Goal: Transaction & Acquisition: Purchase product/service

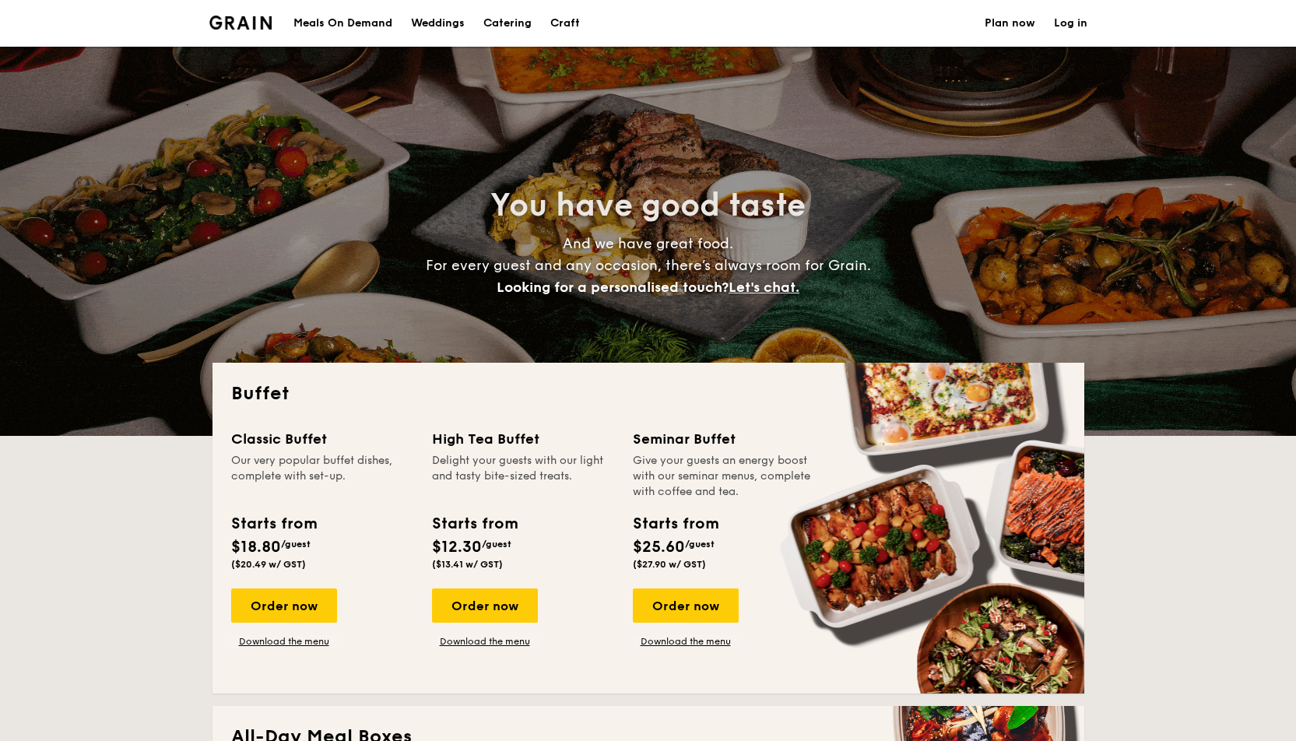
select select
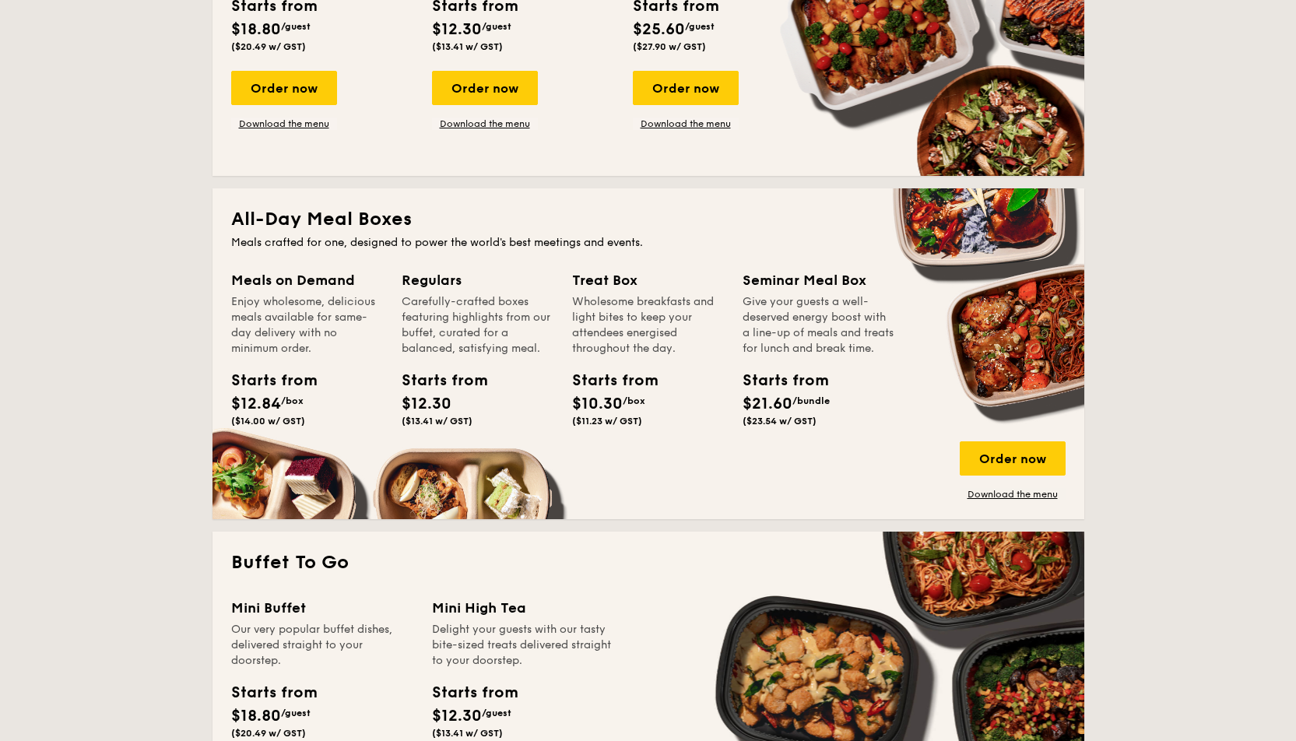
scroll to position [1322, 0]
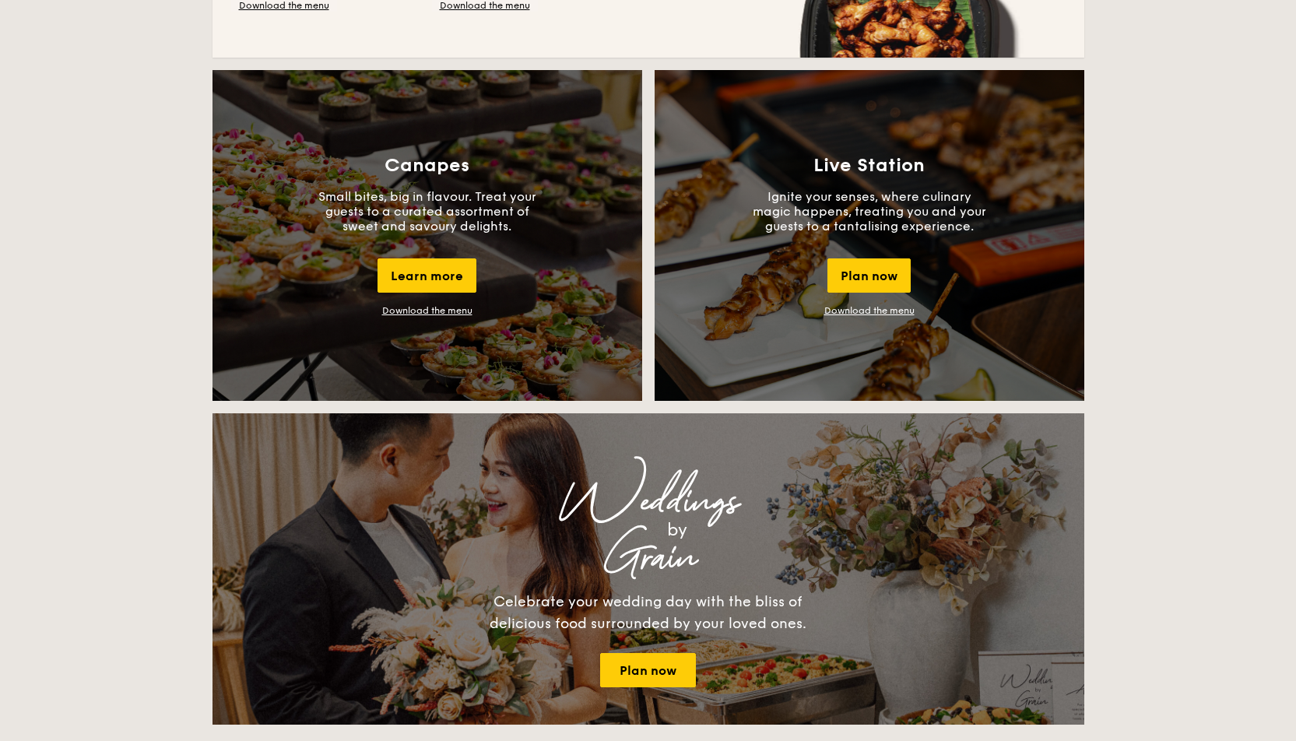
click at [855, 309] on link "Download the menu" at bounding box center [869, 310] width 90 height 11
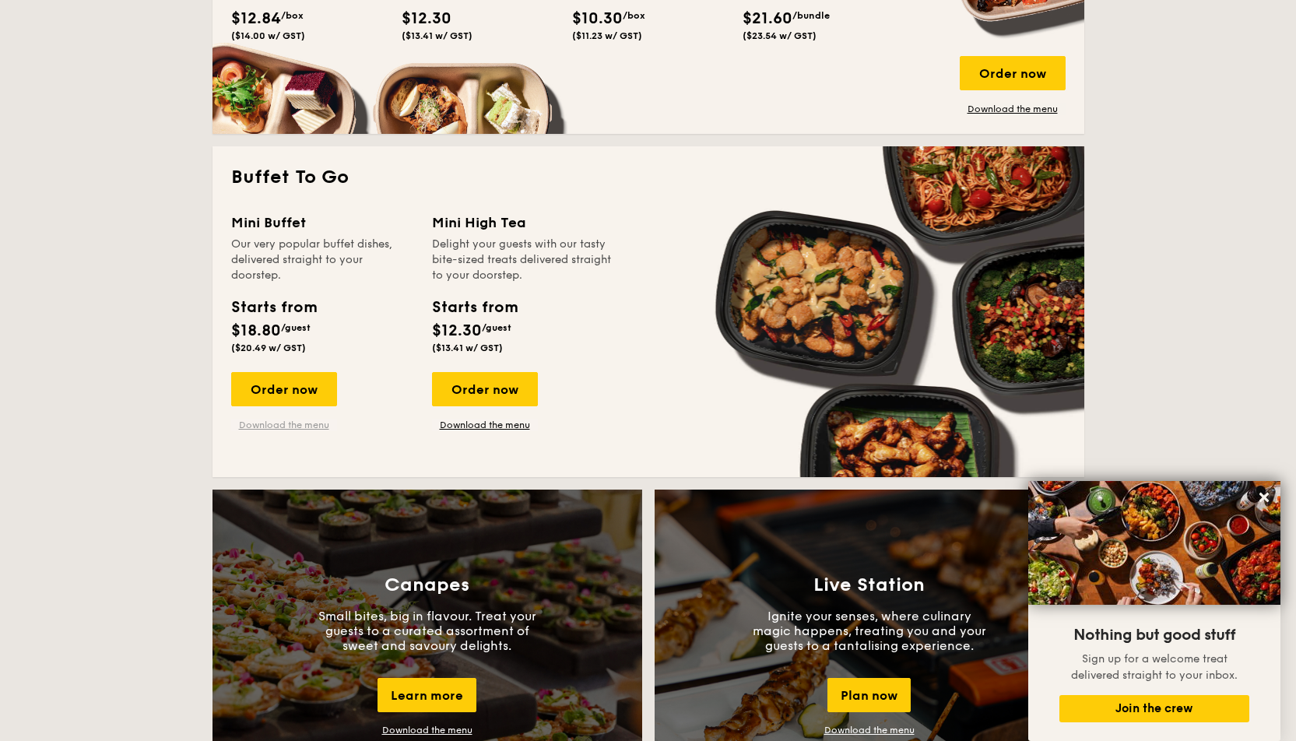
scroll to position [858, 0]
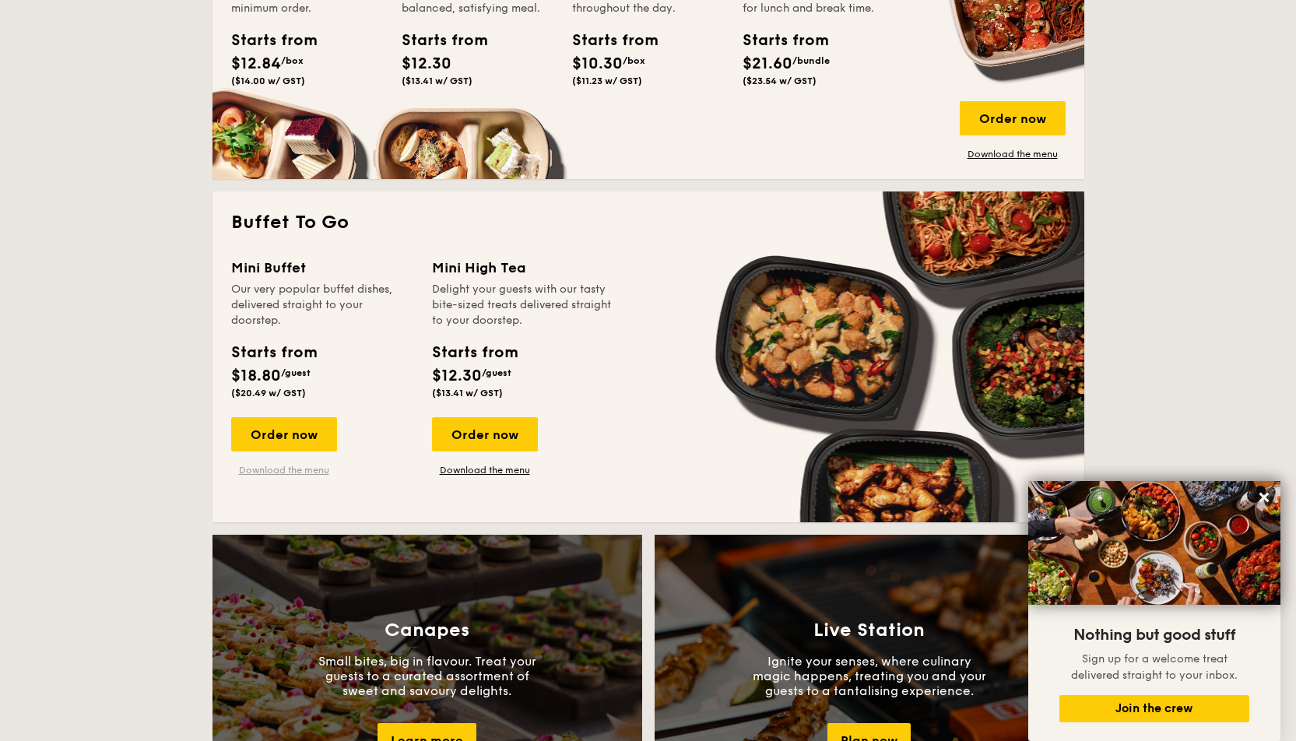
click at [290, 471] on link "Download the menu" at bounding box center [284, 470] width 106 height 12
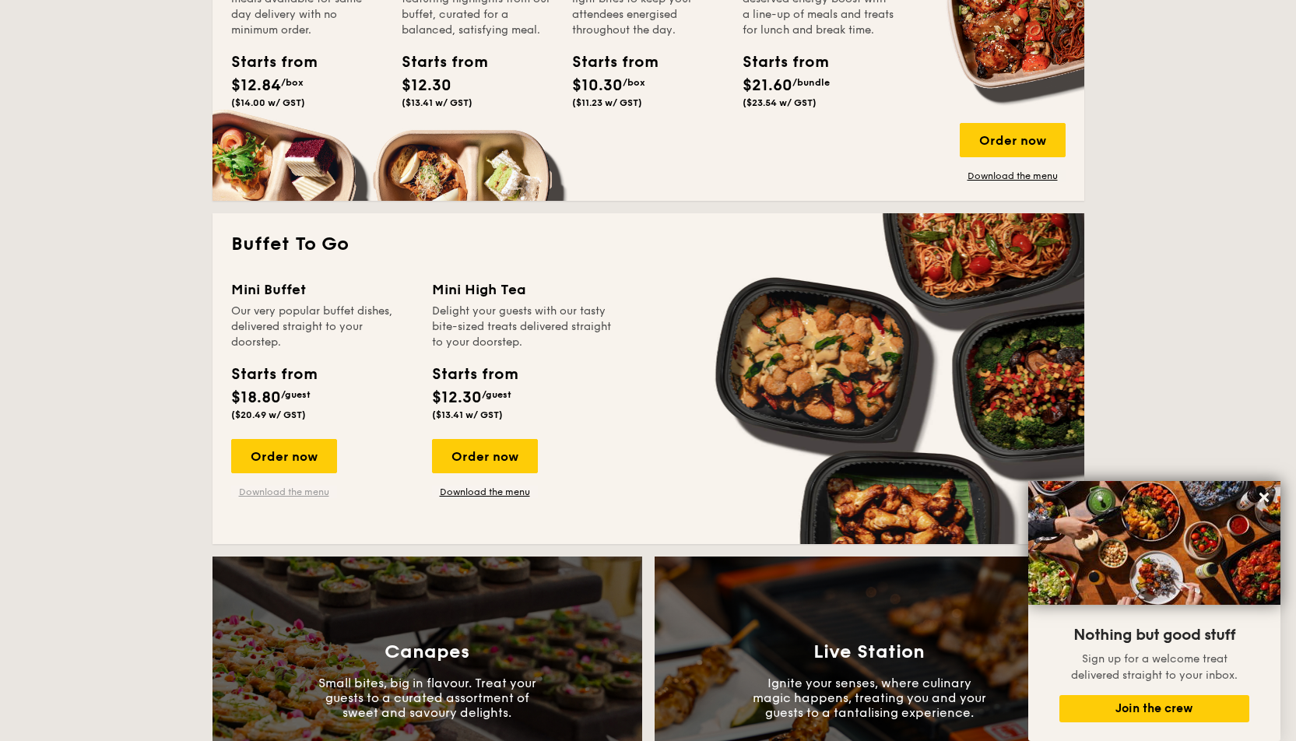
scroll to position [894, 0]
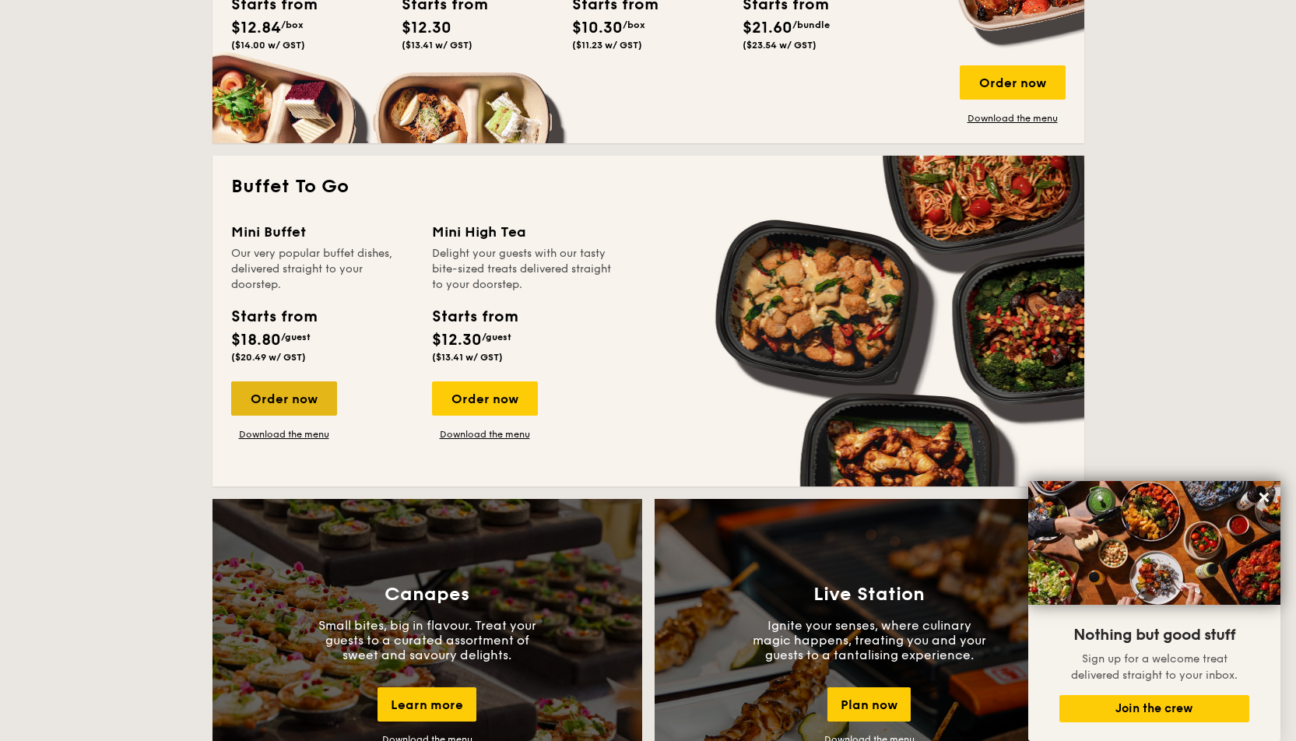
click at [279, 387] on div "Order now" at bounding box center [284, 398] width 106 height 34
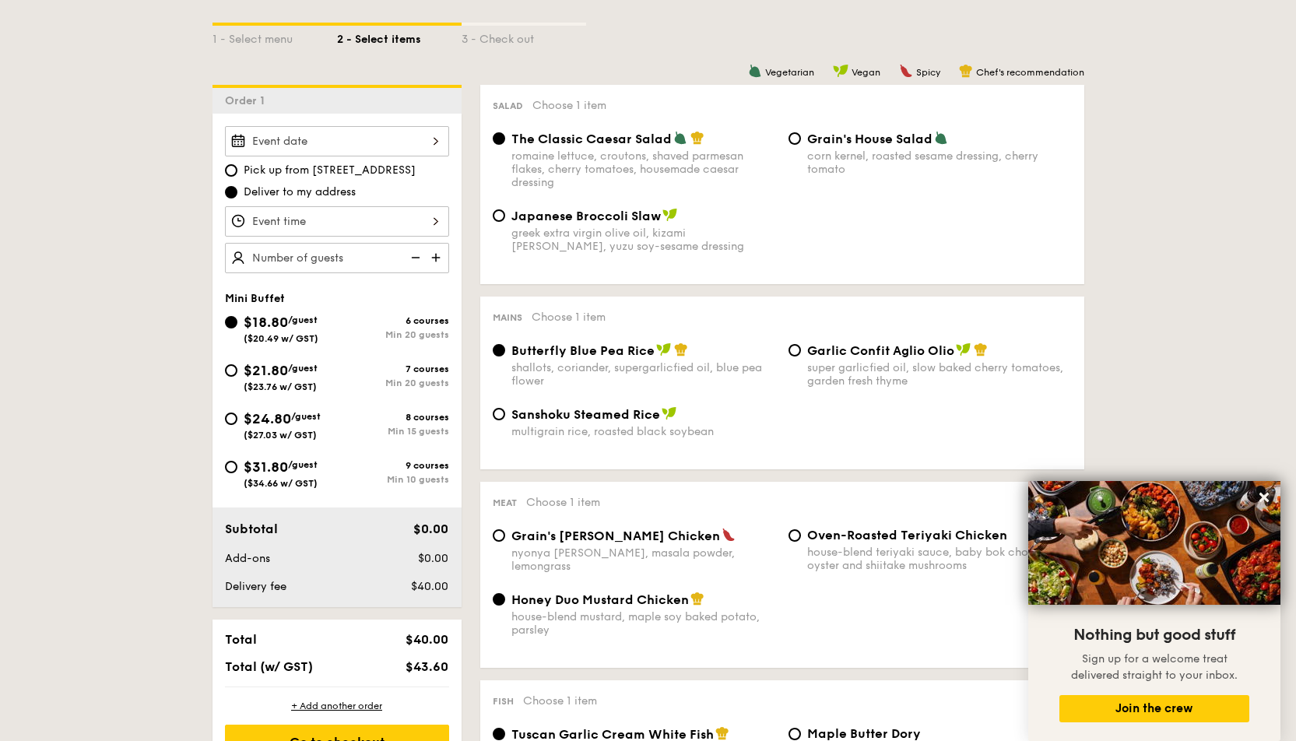
scroll to position [384, 0]
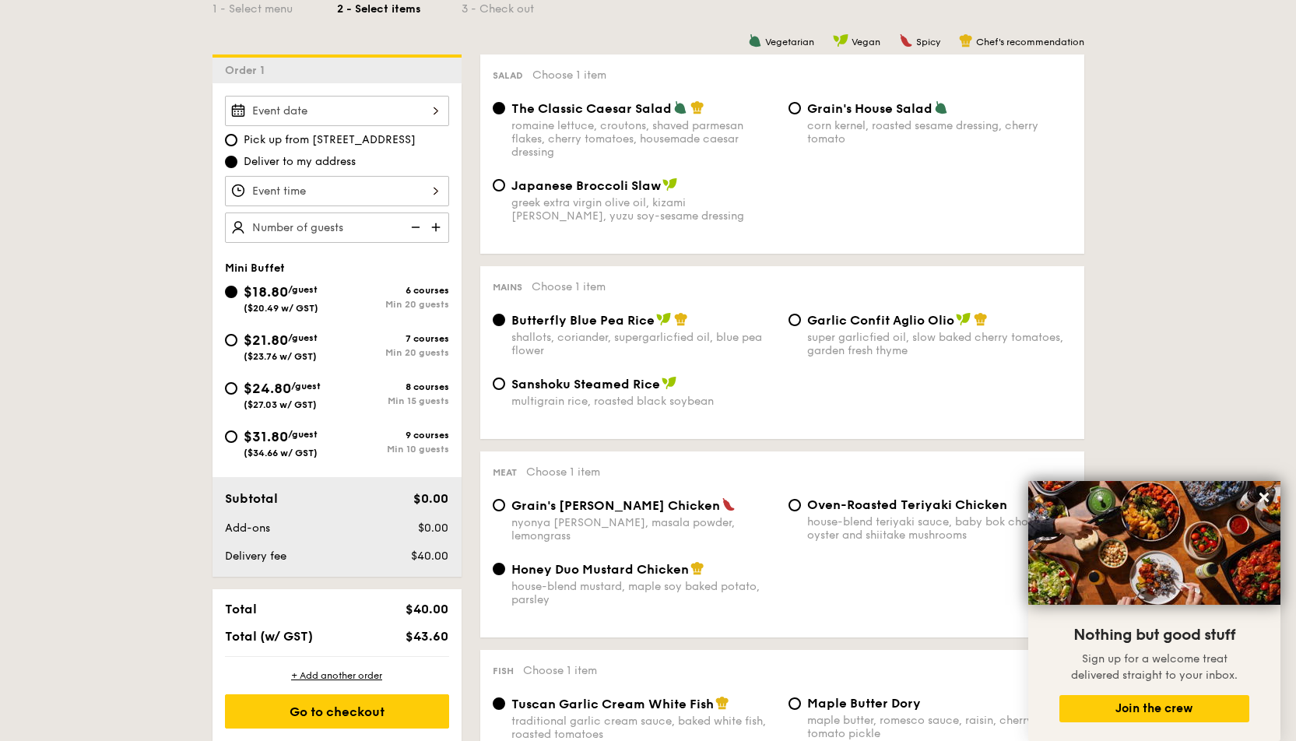
click at [540, 187] on span "Japanese Broccoli Slaw" at bounding box center [585, 185] width 149 height 15
click at [505, 187] on input "Japanese Broccoli Slaw greek extra virgin olive oil, kizami [PERSON_NAME], yuzu…" at bounding box center [499, 185] width 12 height 12
radio input "true"
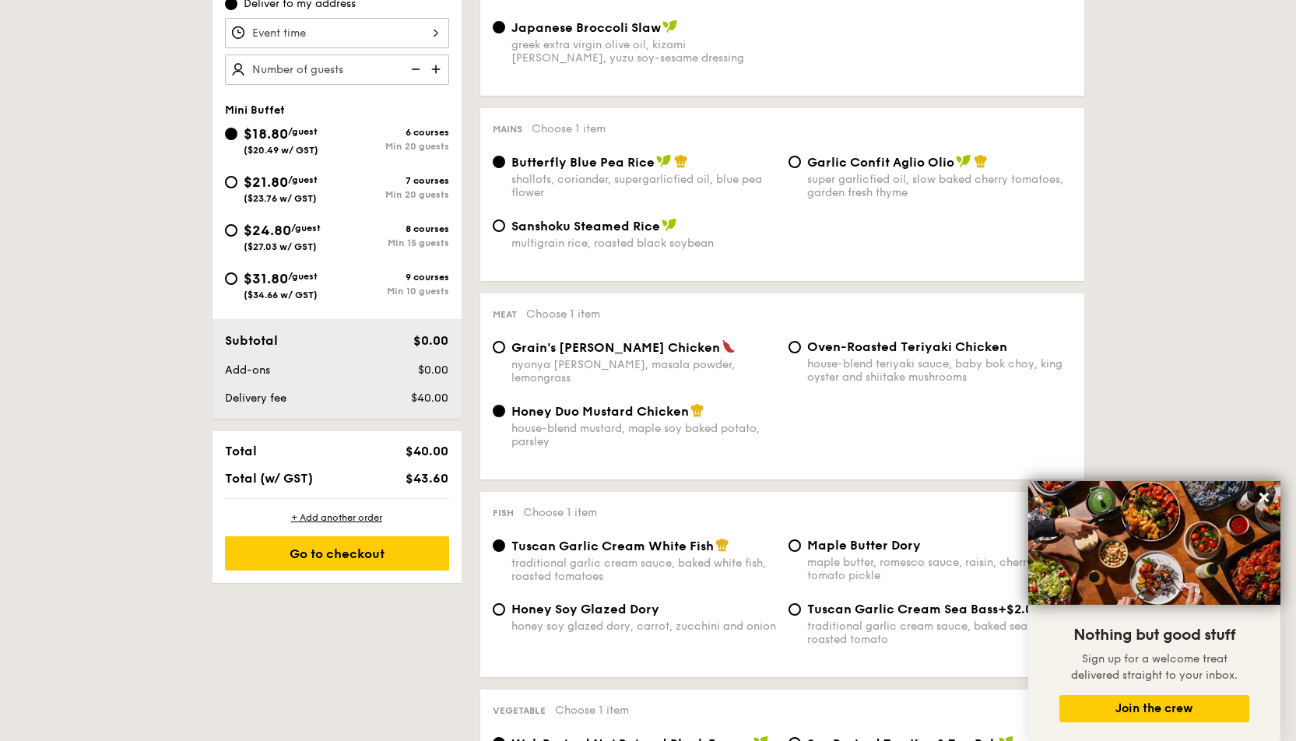
click at [627, 343] on span "Grain's [PERSON_NAME] Chicken" at bounding box center [615, 347] width 209 height 15
click at [505, 343] on input "Grain's [PERSON_NAME] Chicken nyonya [PERSON_NAME], masala powder, lemongrass" at bounding box center [499, 347] width 12 height 12
radio input "true"
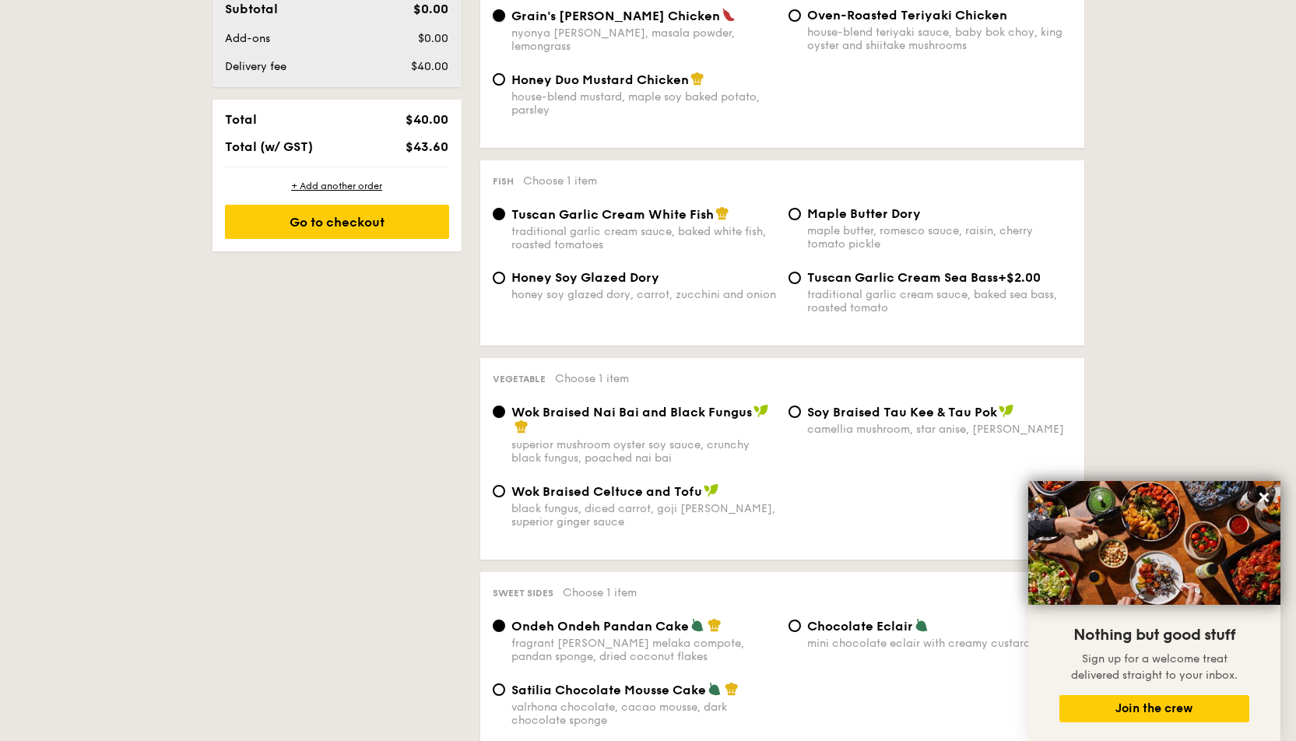
scroll to position [392, 0]
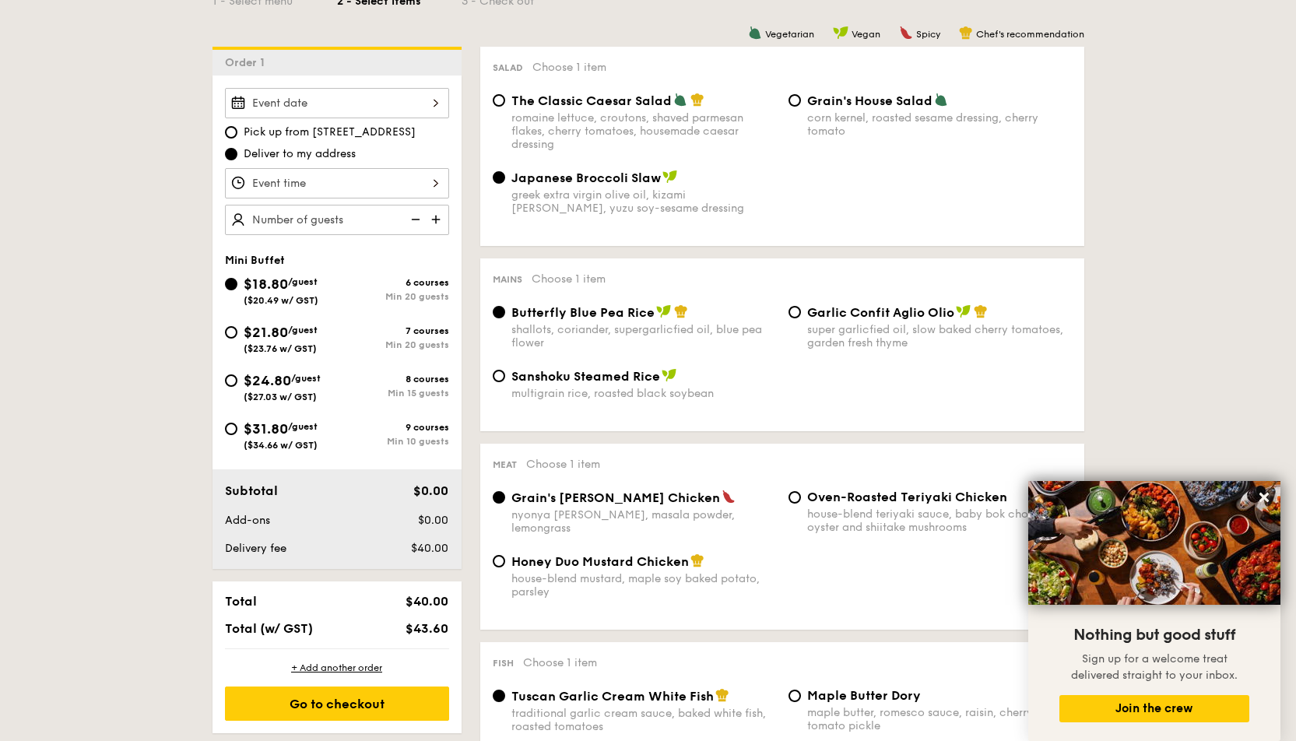
click at [260, 391] on span "($27.03 w/ GST)" at bounding box center [280, 396] width 73 height 11
click at [237, 387] on input "$24.80 /guest ($27.03 w/ GST) 8 courses Min 15 guests" at bounding box center [231, 380] width 12 height 12
radio input "true"
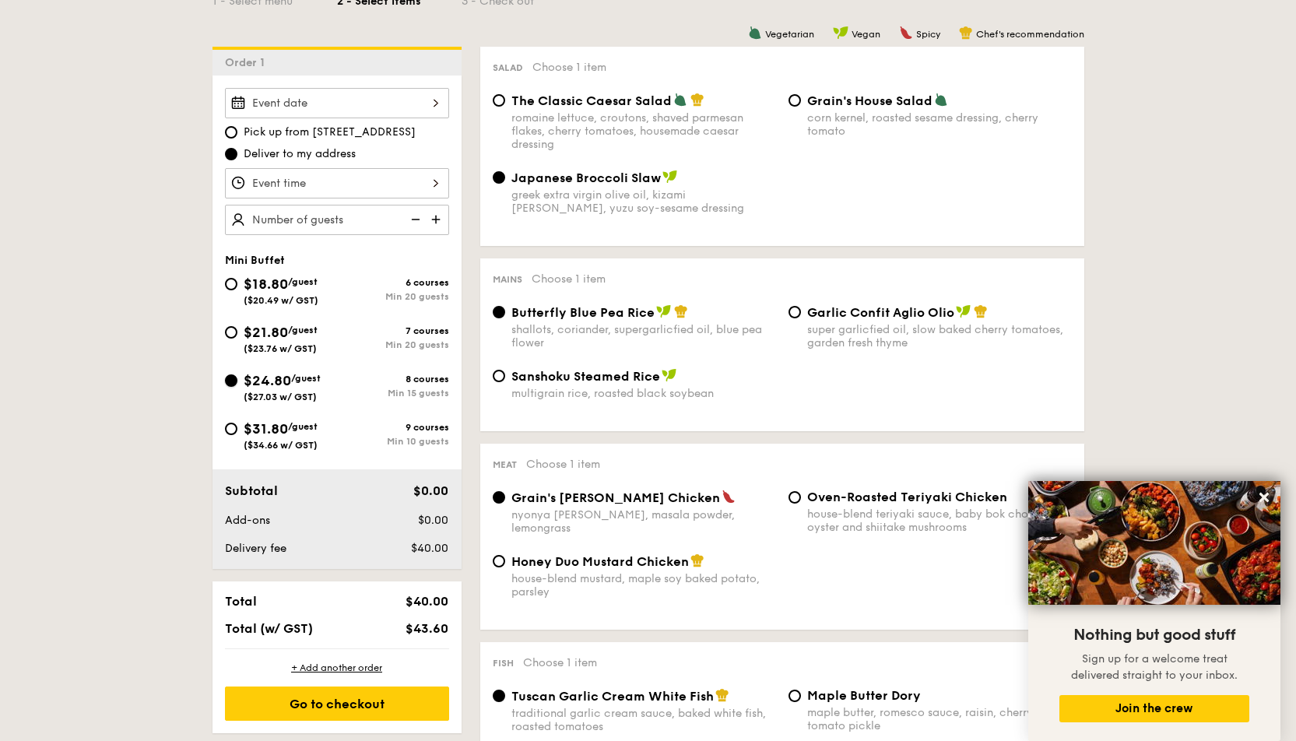
radio input "true"
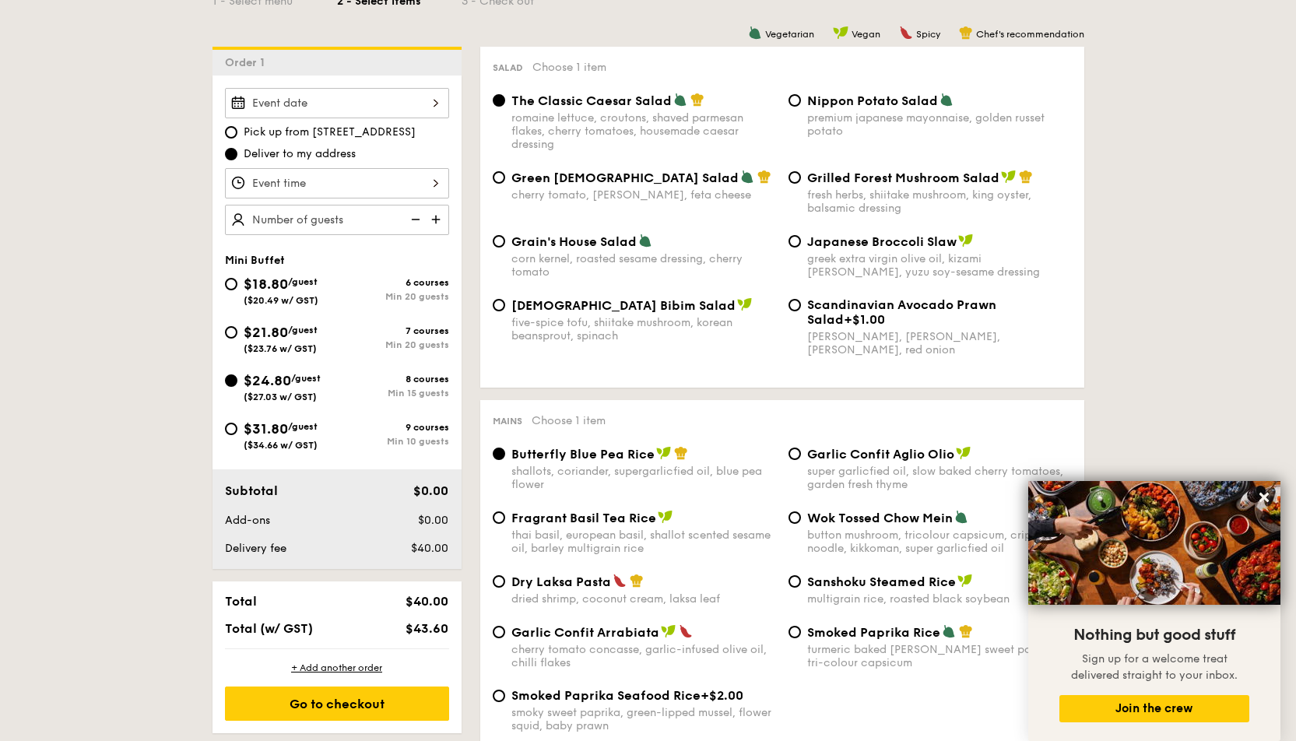
click at [919, 311] on span "Scandinavian Avocado Prawn Salad" at bounding box center [901, 312] width 189 height 30
click at [801, 311] on input "Scandinavian Avocado Prawn Salad +$1.00 virgin [PERSON_NAME] dressing, dijon mu…" at bounding box center [794, 305] width 12 height 12
radio input "true"
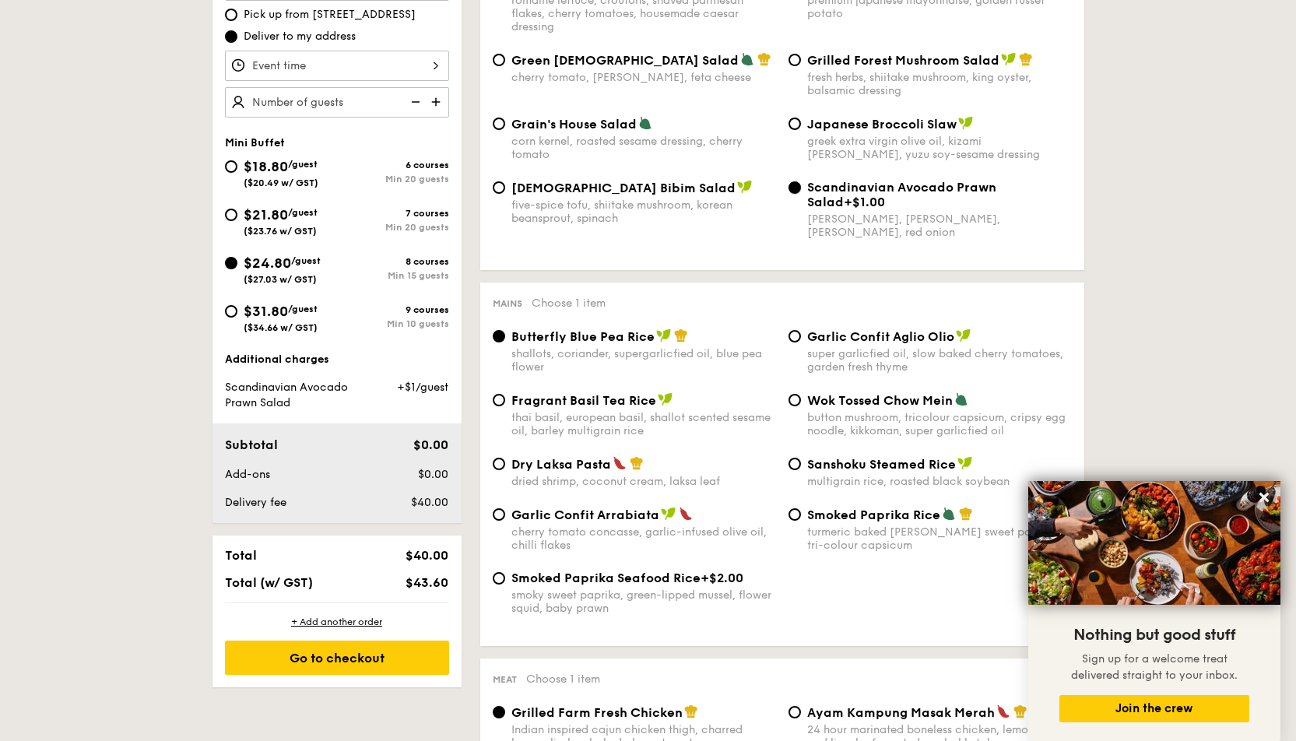
scroll to position [648, 0]
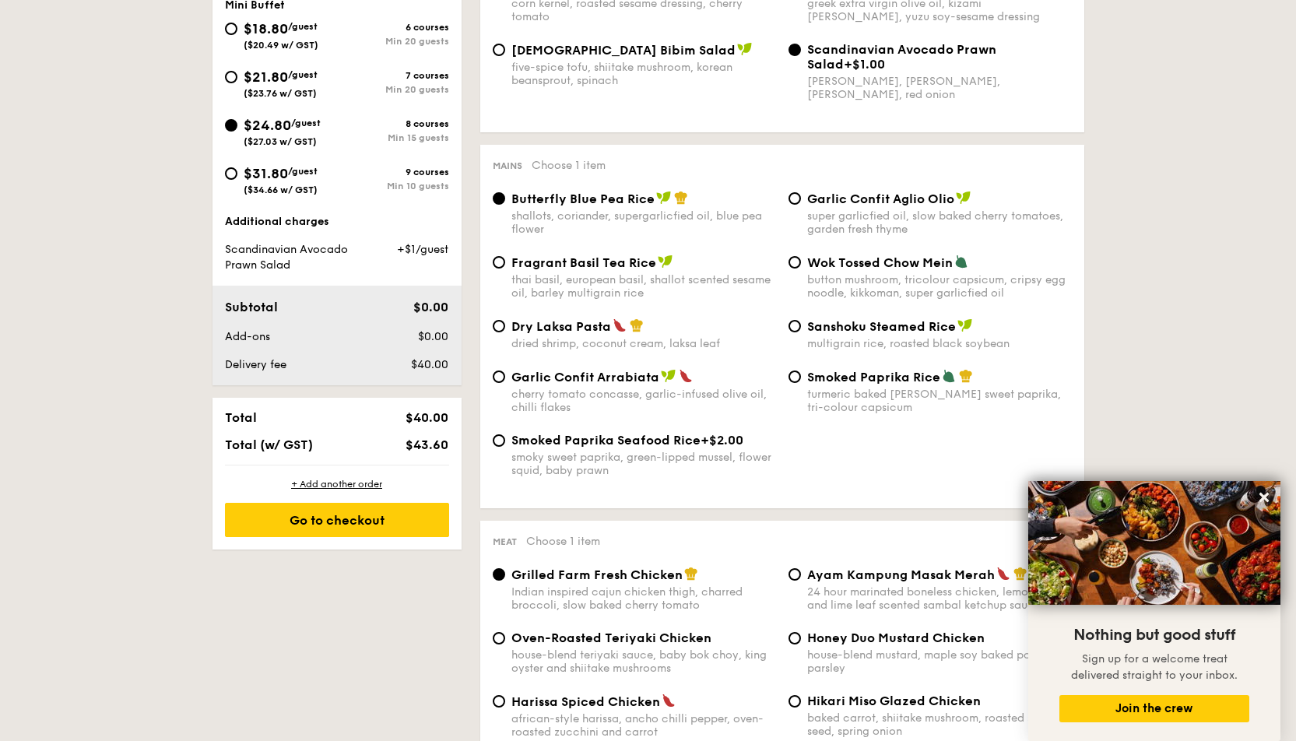
click at [845, 380] on span "Smoked Paprika Rice" at bounding box center [873, 377] width 133 height 15
click at [801, 380] on input "Smoked Paprika Rice turmeric baked [PERSON_NAME] sweet paprika, tri-colour caps…" at bounding box center [794, 376] width 12 height 12
radio input "true"
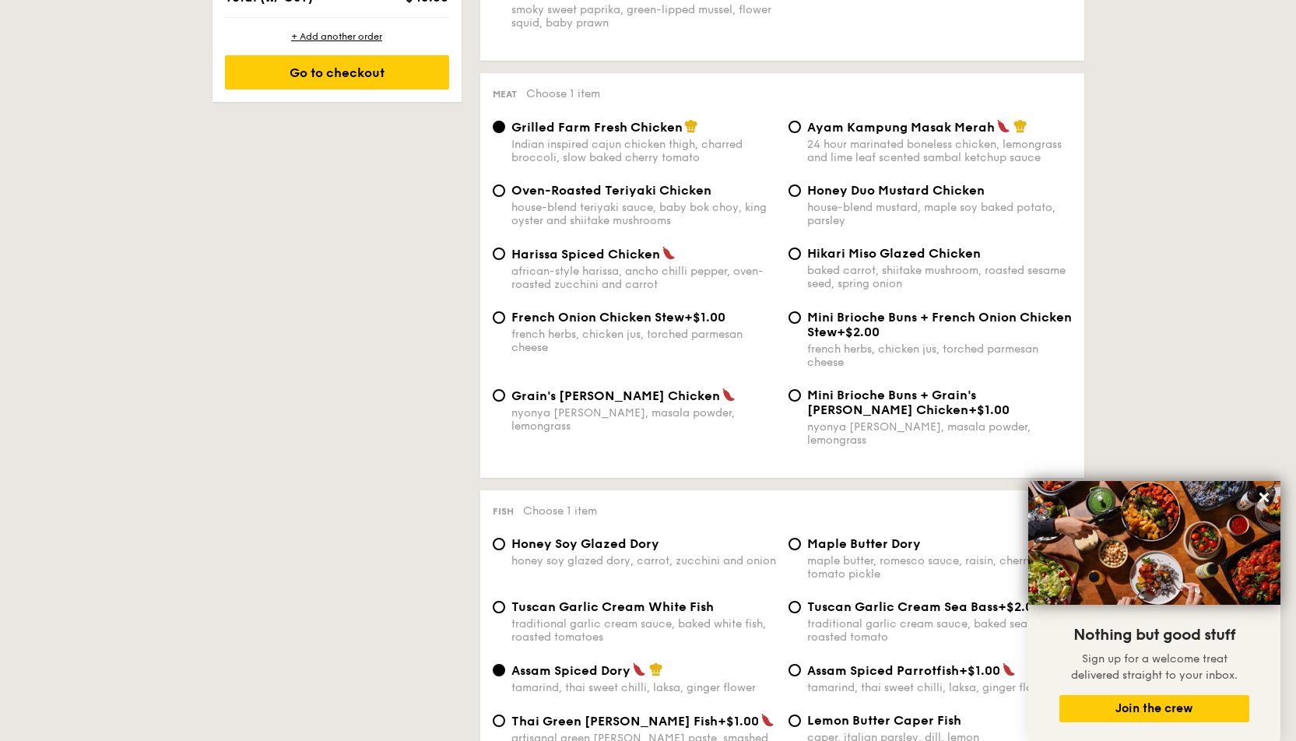
scroll to position [1031, 0]
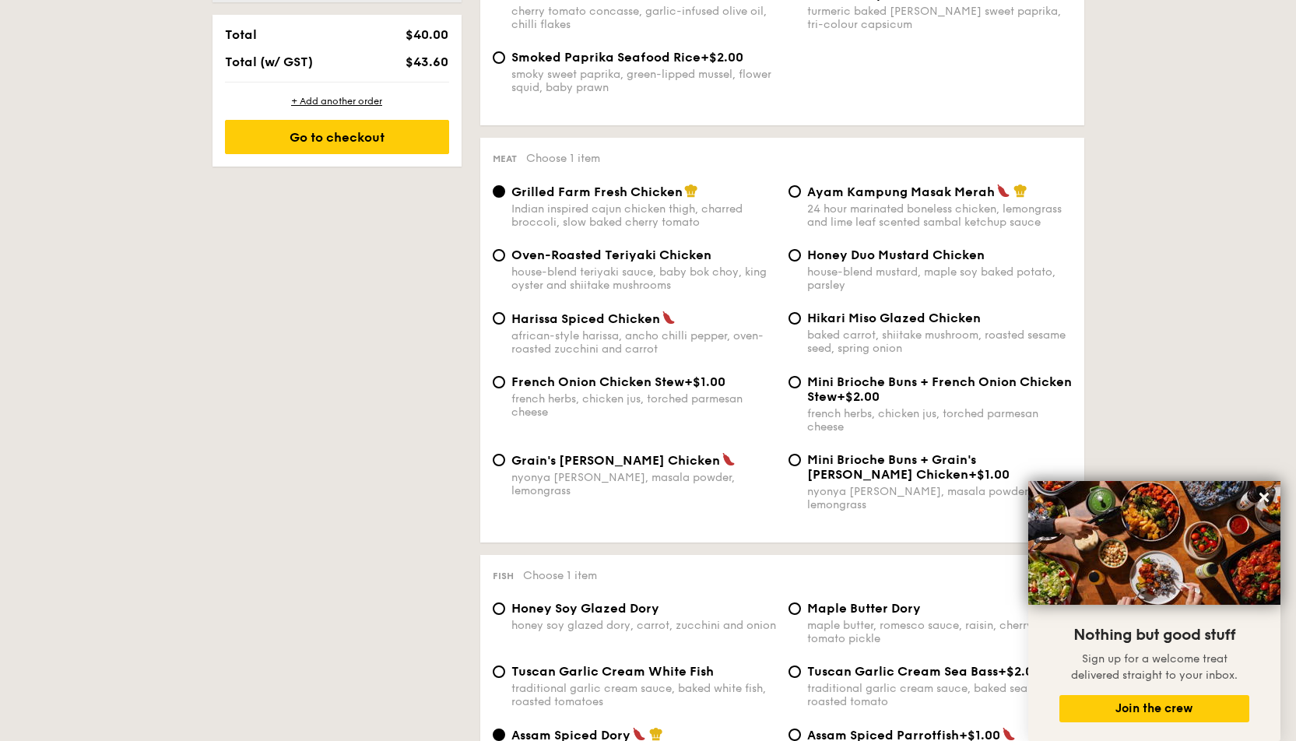
click at [619, 453] on span "Grain's [PERSON_NAME] Chicken" at bounding box center [615, 460] width 209 height 15
click at [505, 454] on input "Grain's [PERSON_NAME] Chicken nyonya [PERSON_NAME], masala powder, lemongrass" at bounding box center [499, 460] width 12 height 12
radio input "true"
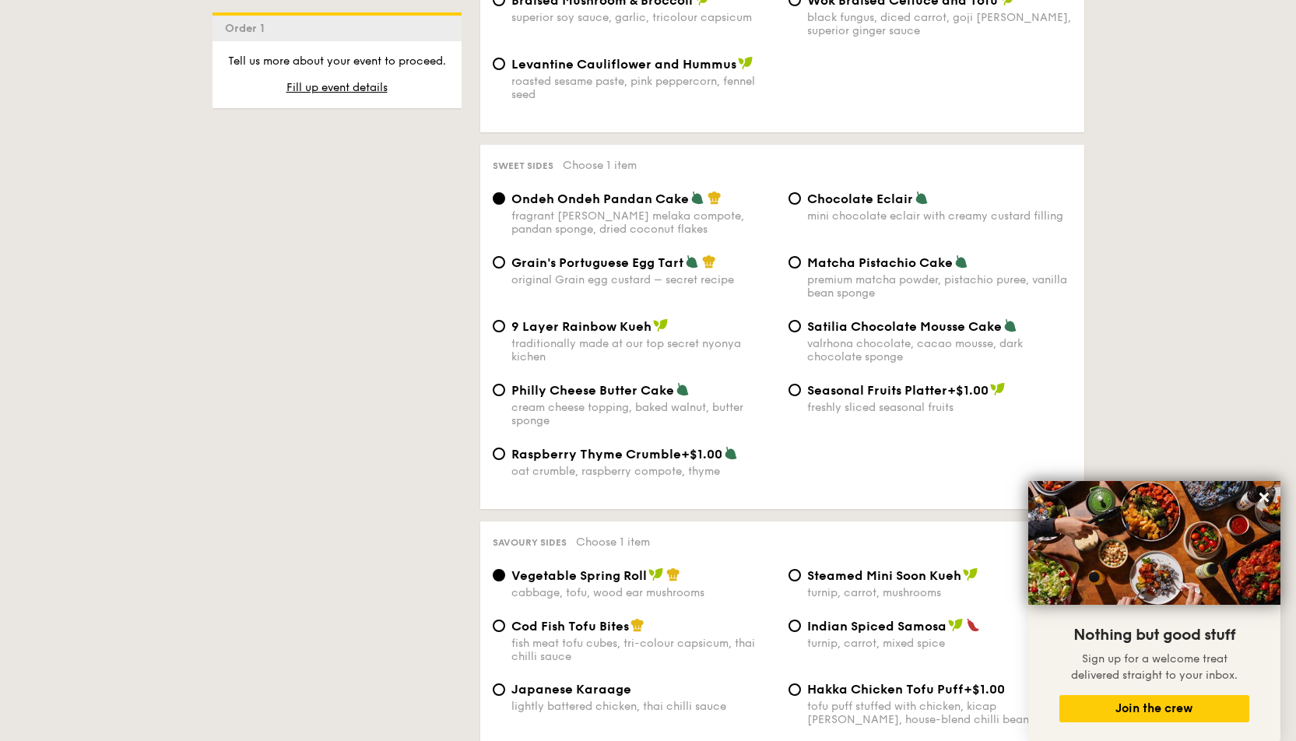
scroll to position [2695, 0]
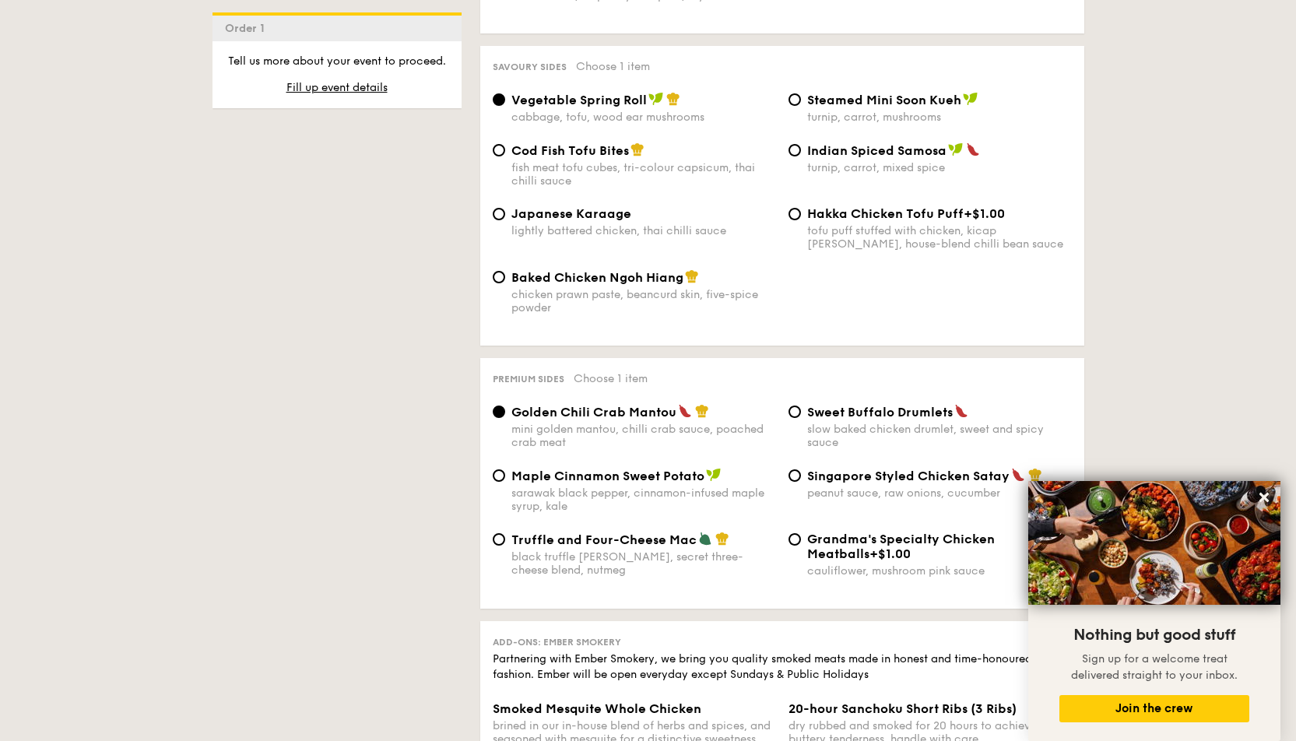
click at [817, 143] on span "Indian Spiced Samosa" at bounding box center [876, 150] width 139 height 15
click at [801, 144] on input "Indian Spiced Samosa turnip, carrot, mixed spice" at bounding box center [794, 150] width 12 height 12
radio input "true"
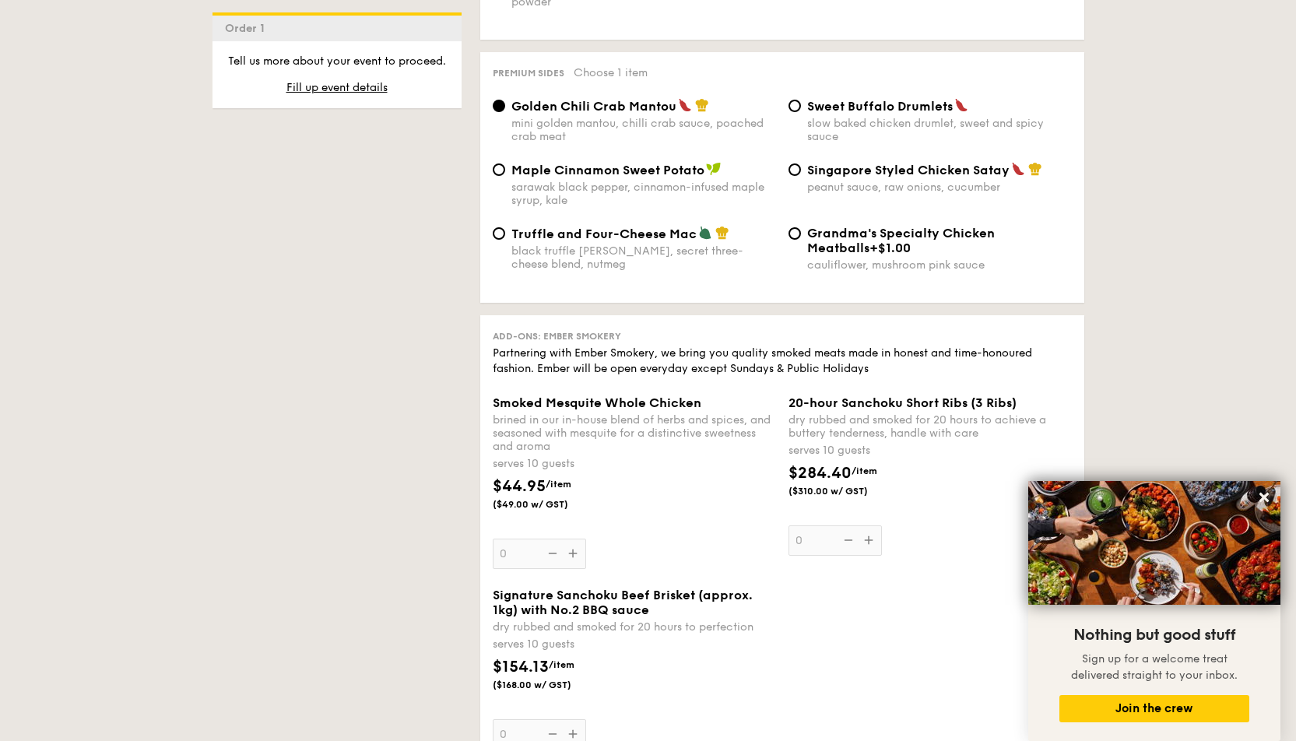
click at [630, 226] on div "Truffle and Four-Cheese Mac" at bounding box center [643, 234] width 265 height 16
click at [505, 227] on input "Truffle and Four-Cheese Mac black truffle [PERSON_NAME], secret three-cheese bl…" at bounding box center [499, 233] width 12 height 12
radio input "true"
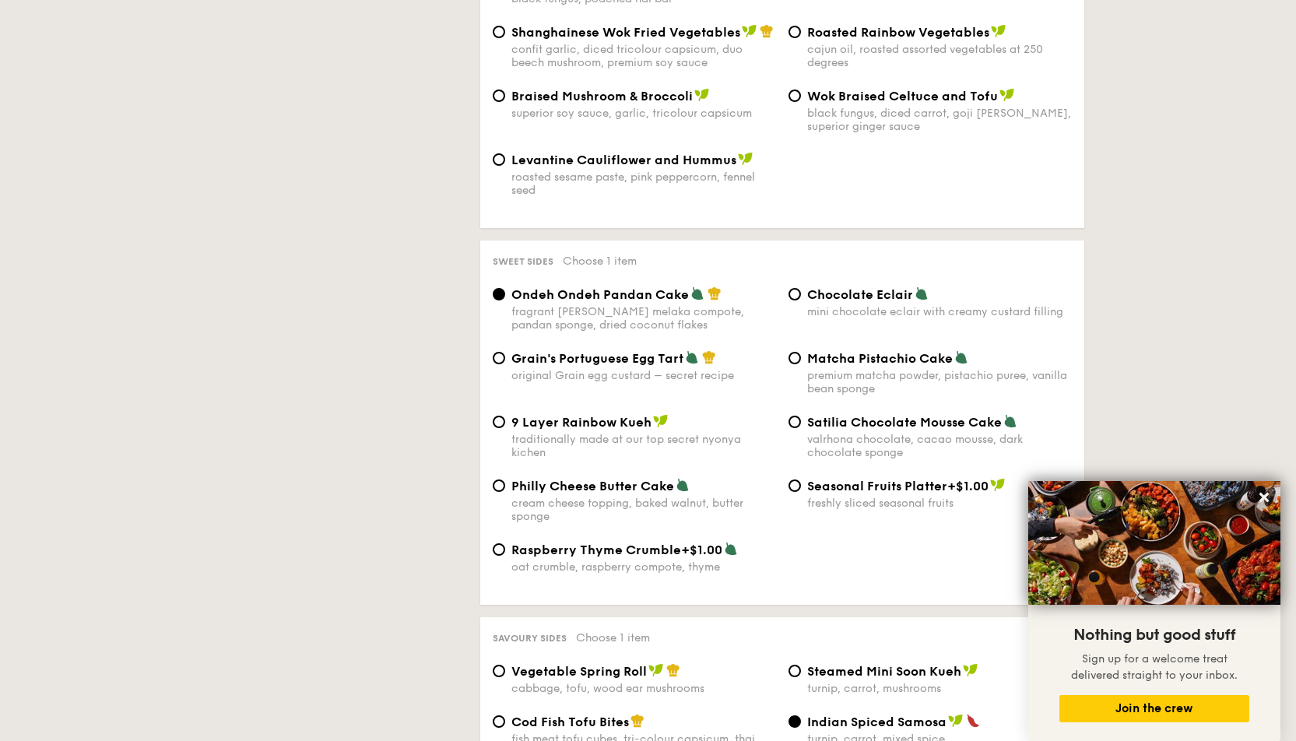
scroll to position [35, 0]
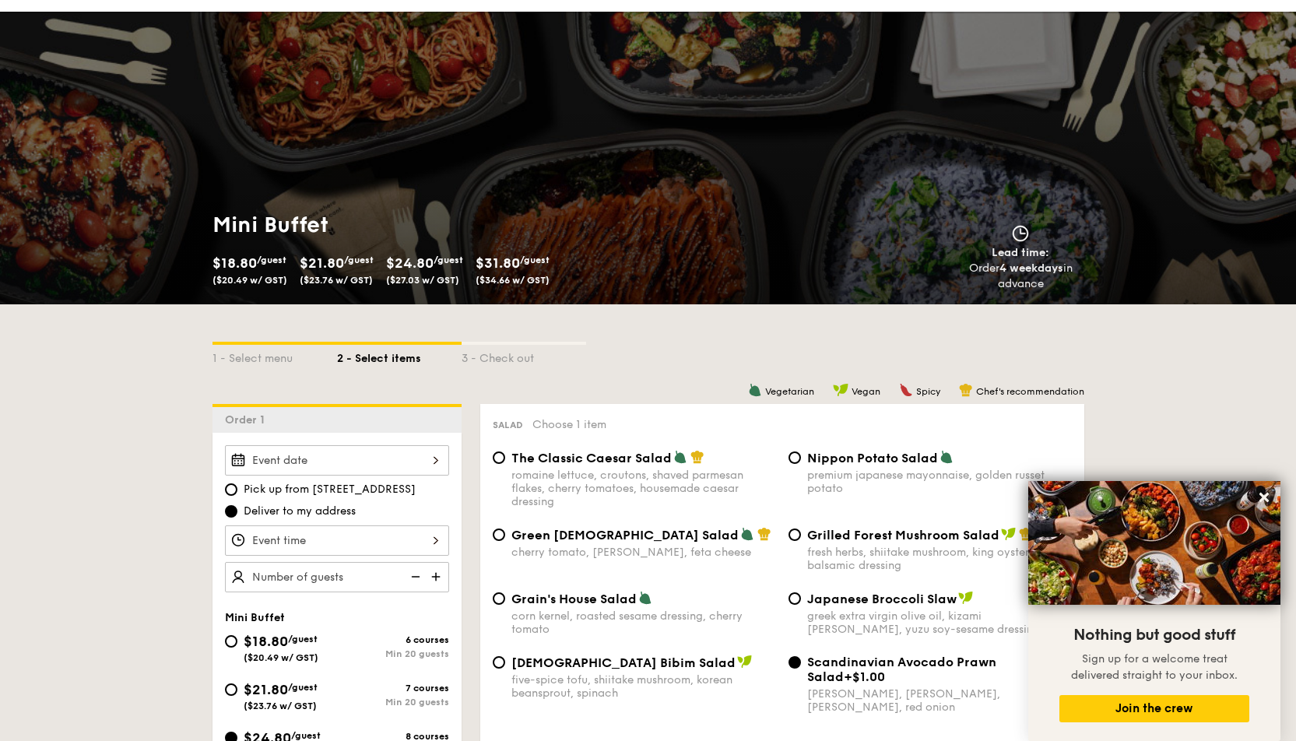
drag, startPoint x: 369, startPoint y: 571, endPoint x: 357, endPoint y: 567, distance: 12.1
click at [356, 567] on input "text" at bounding box center [337, 577] width 224 height 30
type input "30 guests"
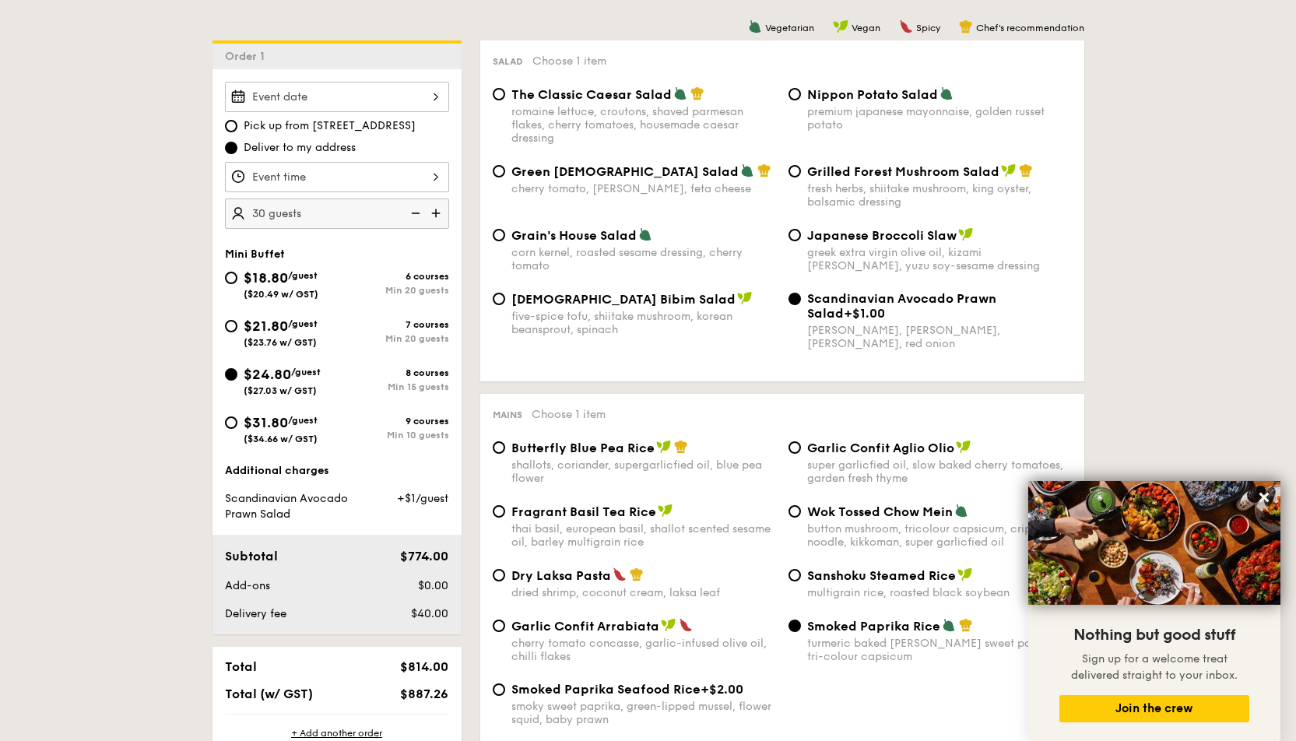
click at [335, 177] on input "Smoked Mesquite Whole Chicken brined in our in-house blend of herbs and spices,…" at bounding box center [337, 177] width 224 height 30
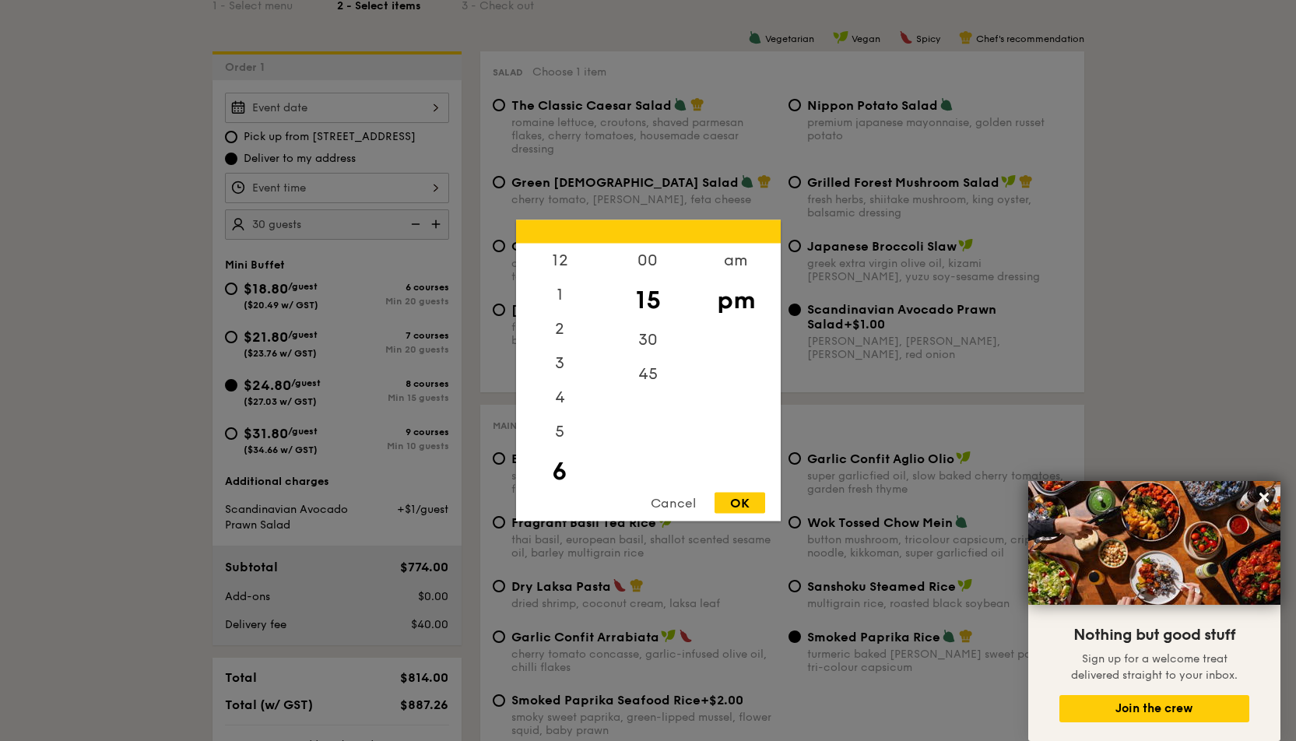
click at [191, 199] on div at bounding box center [648, 370] width 1296 height 741
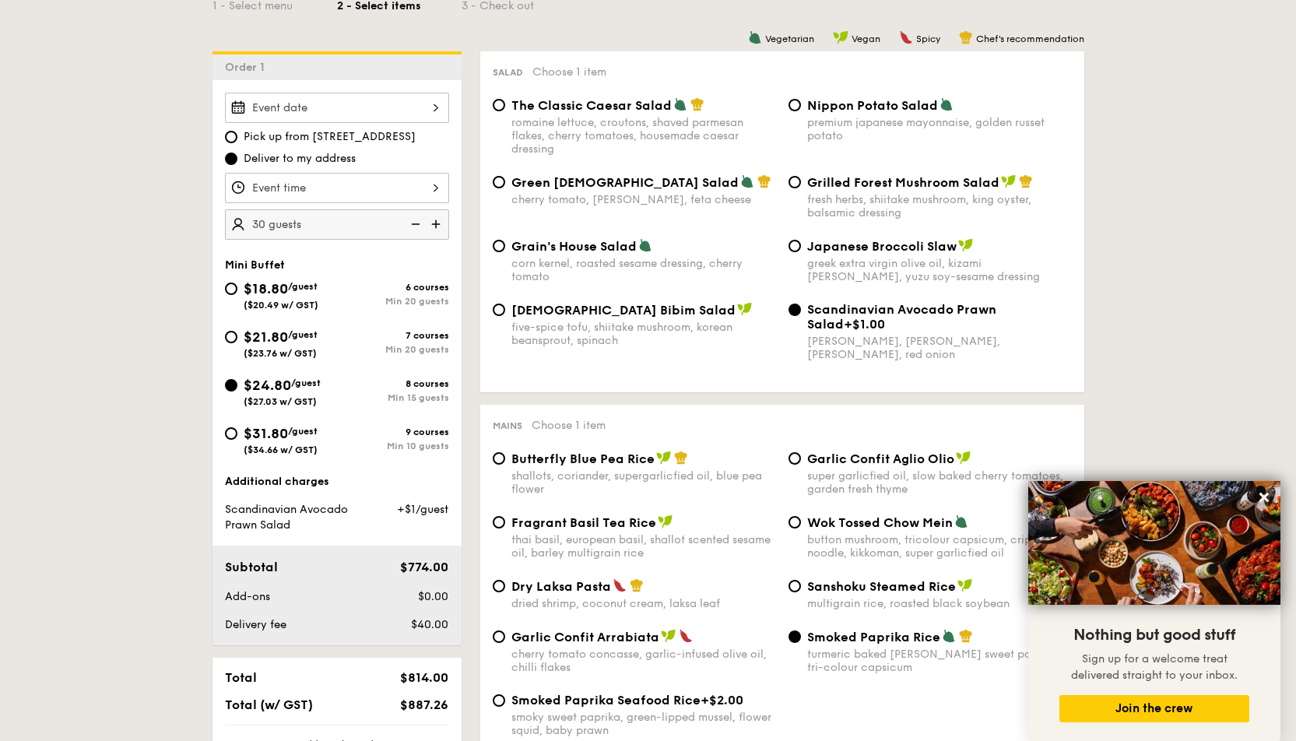
click at [386, 113] on input "Smoked Mesquite Whole Chicken brined in our in-house blend of herbs and spices,…" at bounding box center [337, 108] width 224 height 30
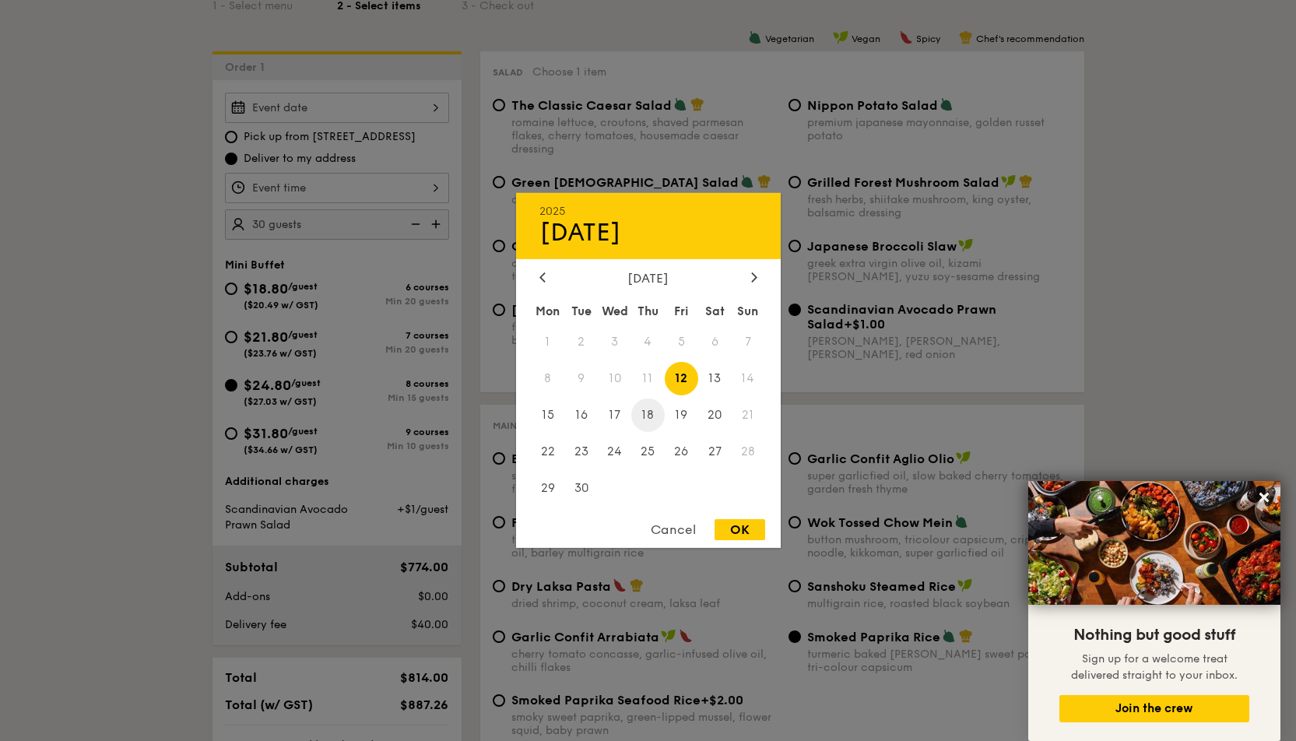
click at [648, 411] on span "18" at bounding box center [647, 415] width 33 height 33
click at [757, 523] on div "OK" at bounding box center [740, 529] width 51 height 21
type input "[DATE]"
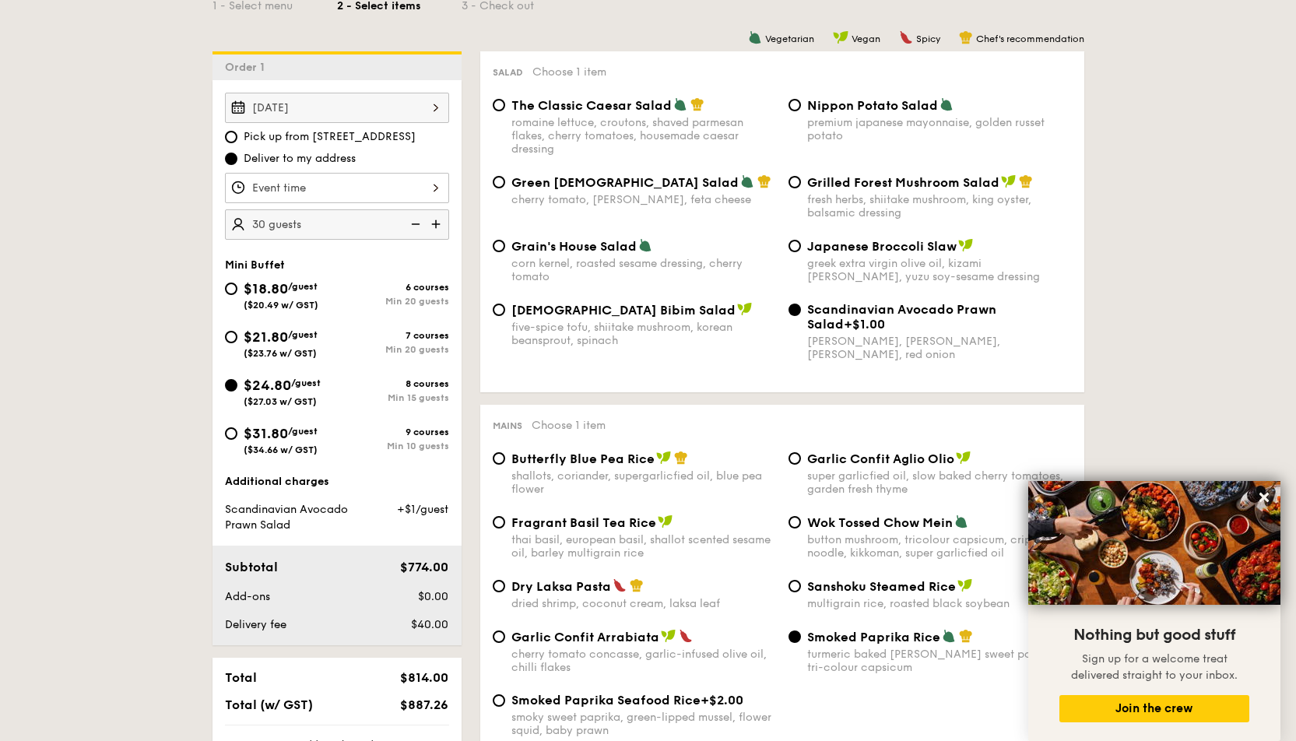
click at [341, 180] on input "Smoked Mesquite Whole Chicken brined in our in-house blend of herbs and spices,…" at bounding box center [337, 188] width 224 height 30
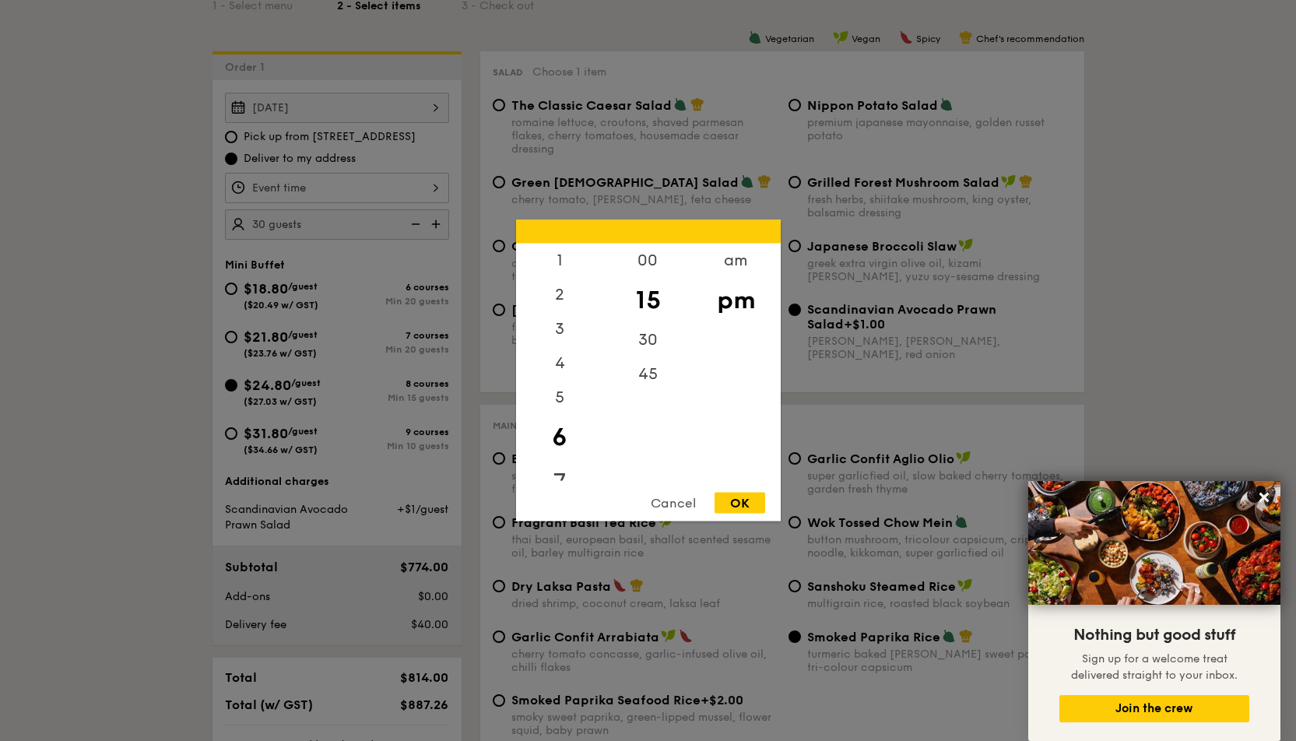
click at [560, 472] on div "7" at bounding box center [560, 482] width 88 height 45
click at [642, 341] on div "30" at bounding box center [648, 345] width 88 height 45
click at [757, 493] on div "OK" at bounding box center [740, 503] width 51 height 21
type input "7:30PM"
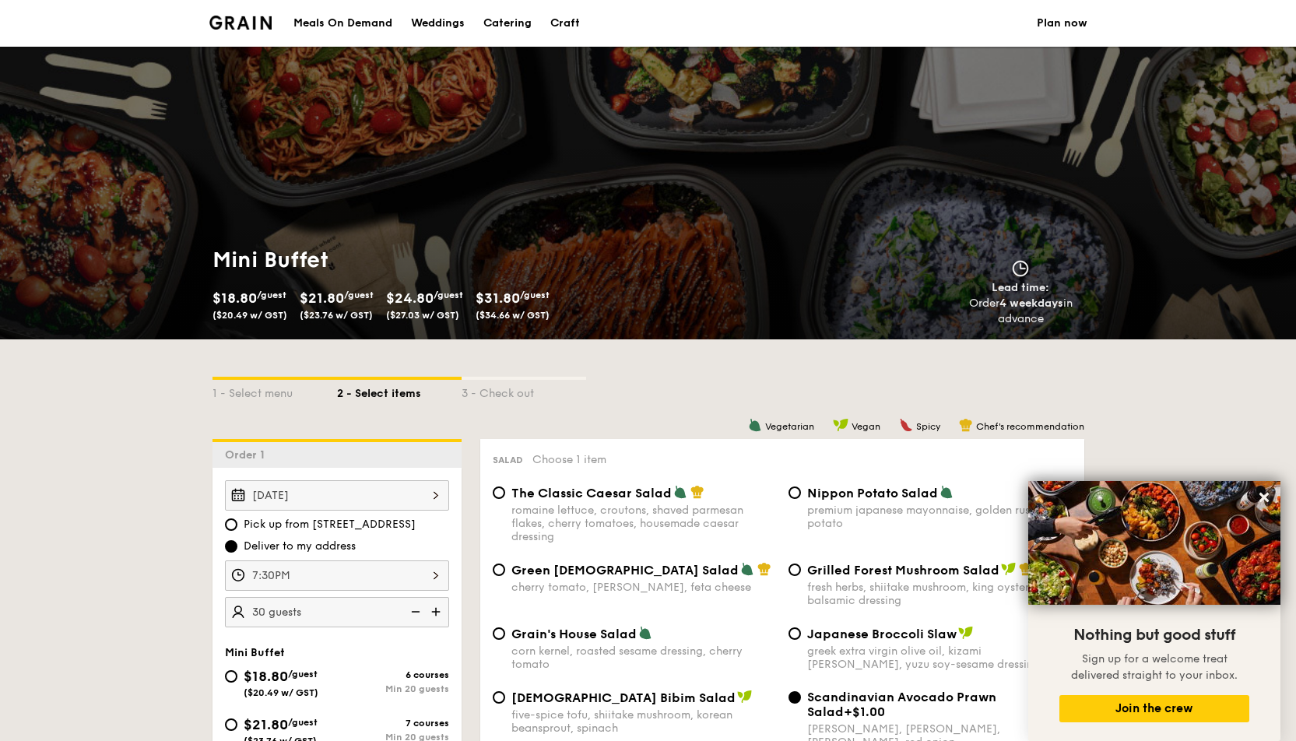
scroll to position [304, 0]
